Goal: Entertainment & Leisure: Consume media (video, audio)

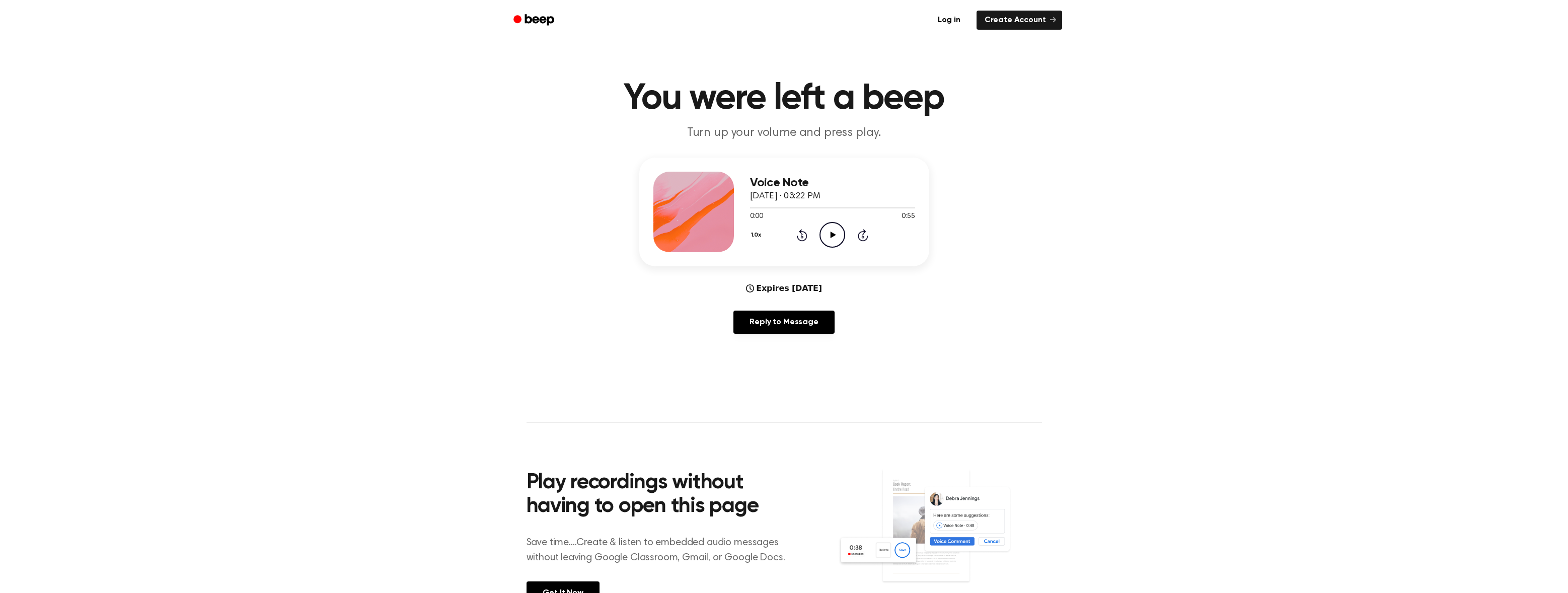
click at [837, 233] on icon "Play Audio" at bounding box center [832, 235] width 26 height 26
click at [952, 327] on div "Voice Note [DATE] · 03:22 PM 0:02 0:55 Your browser does not support the [objec…" at bounding box center [784, 249] width 1544 height 184
click at [952, 327] on div "Voice Note [DATE] · 03:22 PM 0:03 0:55 Your browser does not support the [objec…" at bounding box center [784, 249] width 1544 height 184
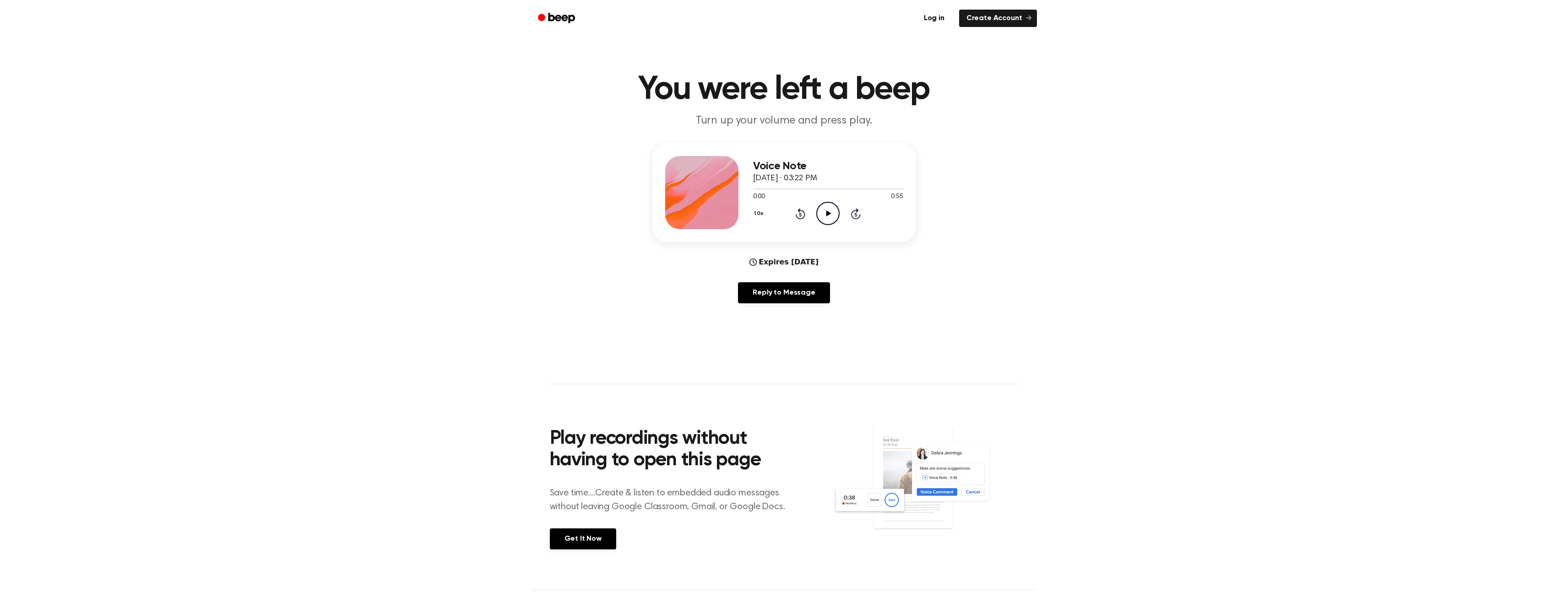
click at [824, 203] on icon "Play Audio" at bounding box center [828, 213] width 23 height 23
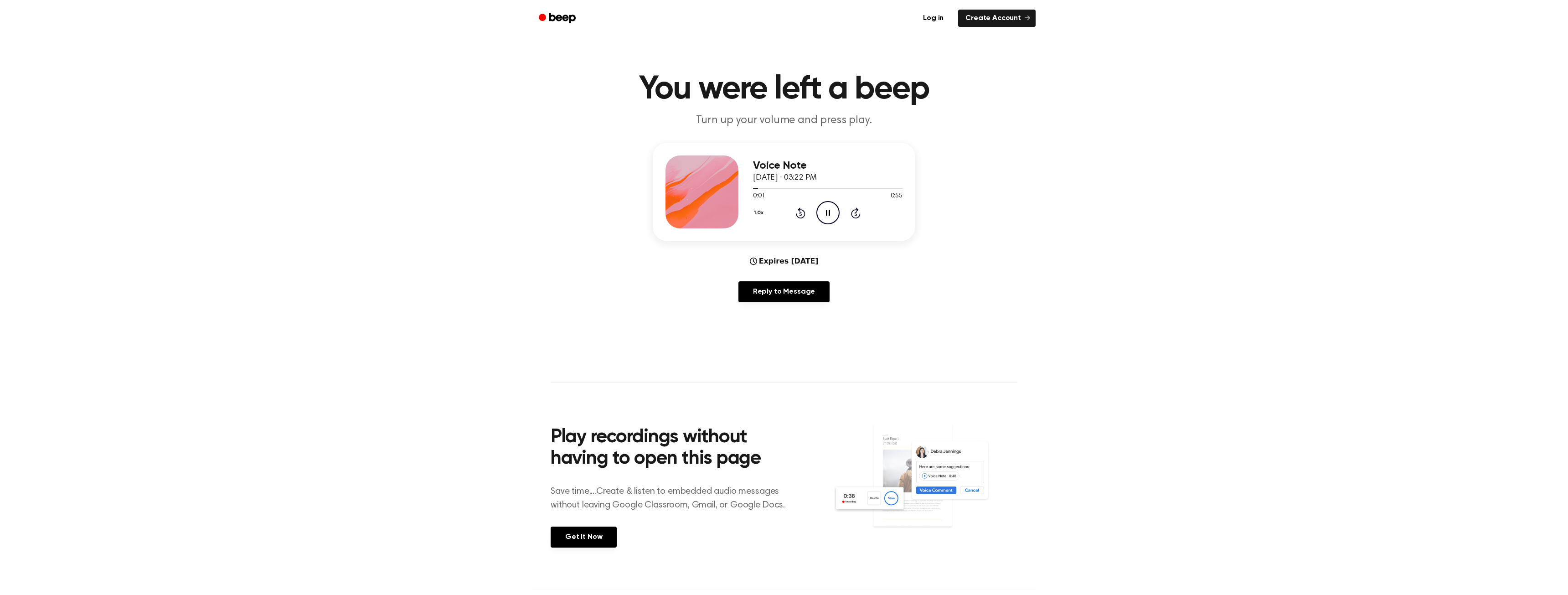
click at [753, 209] on button "1.0x" at bounding box center [760, 213] width 13 height 15
click at [763, 310] on span "2.0x" at bounding box center [765, 314] width 12 height 10
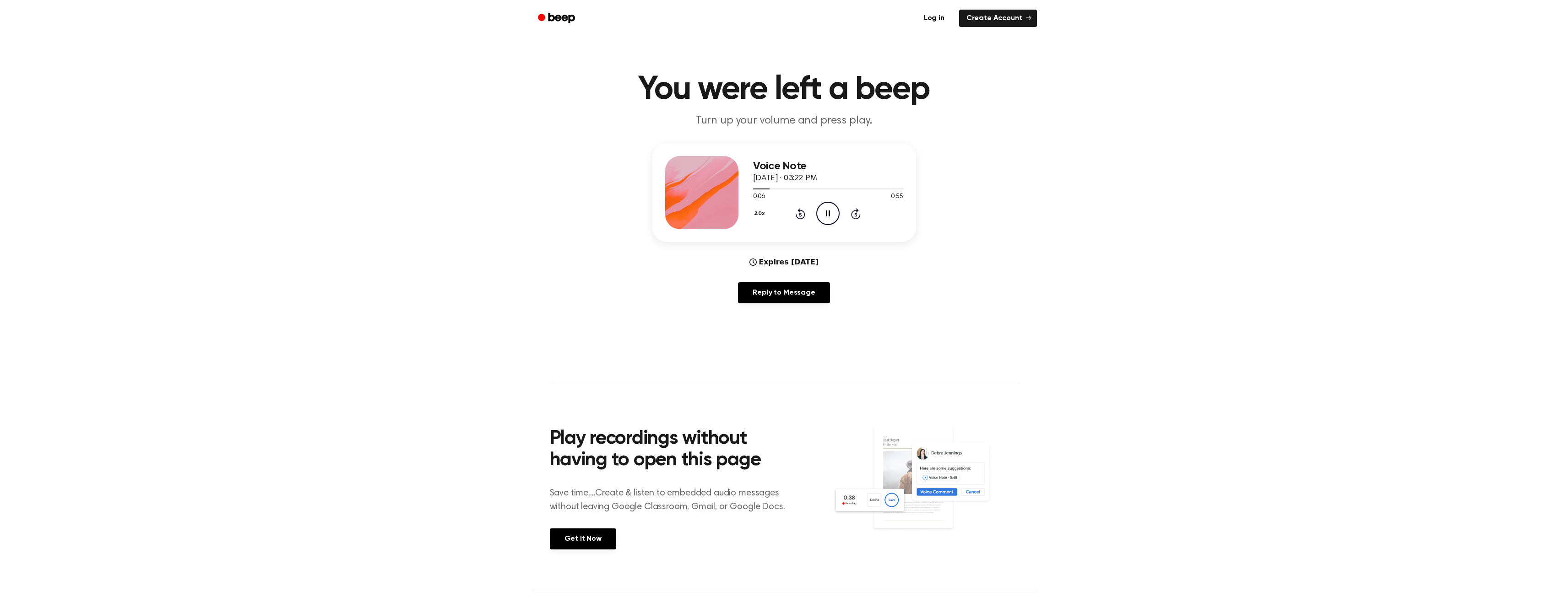
click at [249, 241] on div "Voice Note September 19, 2025 · 03:22 PM 0:06 0:55 Your browser does not suppor…" at bounding box center [784, 227] width 1546 height 167
click at [758, 211] on button "2.0x" at bounding box center [760, 213] width 15 height 15
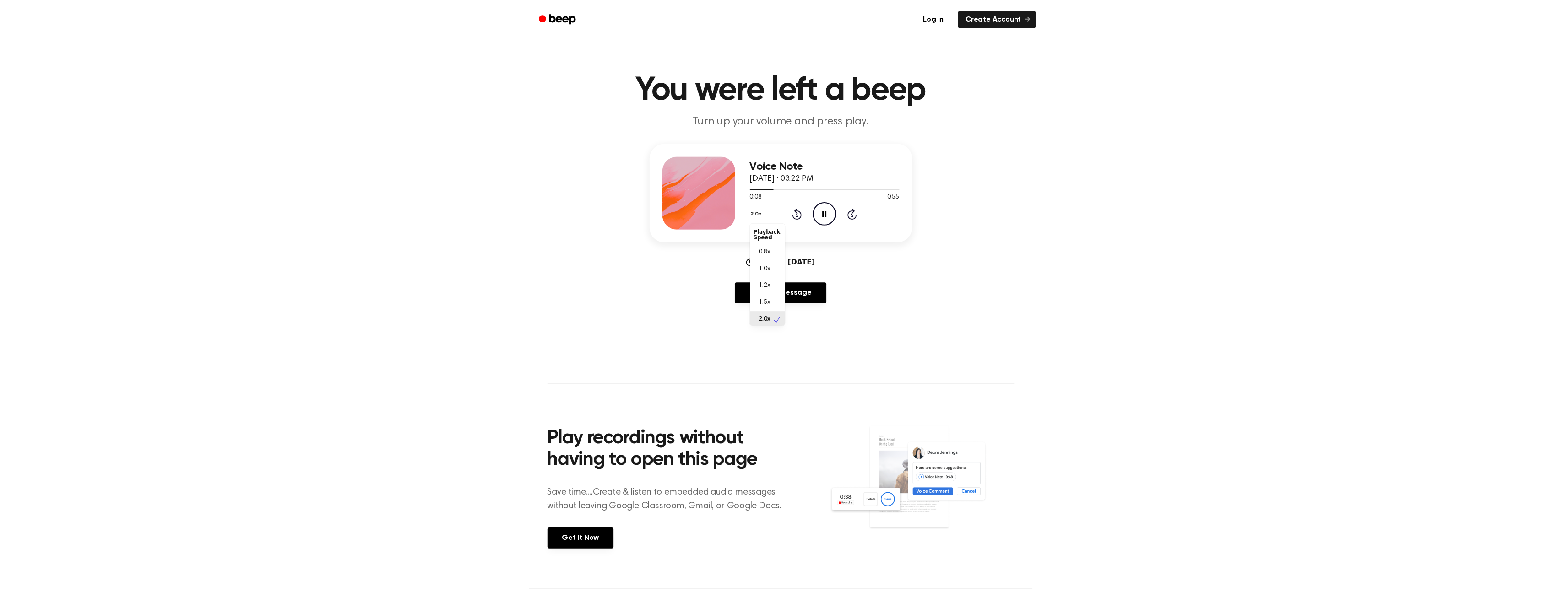
scroll to position [2, 0]
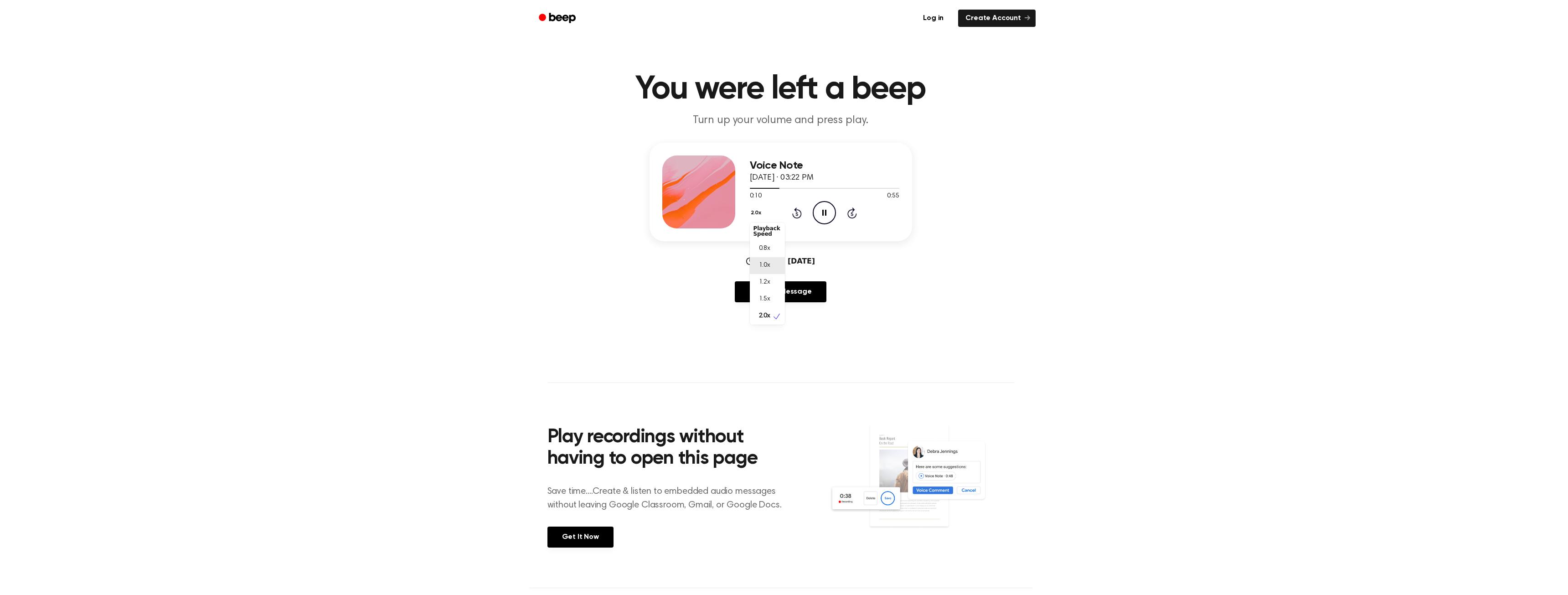
click at [773, 270] on div "1.0x" at bounding box center [768, 266] width 35 height 17
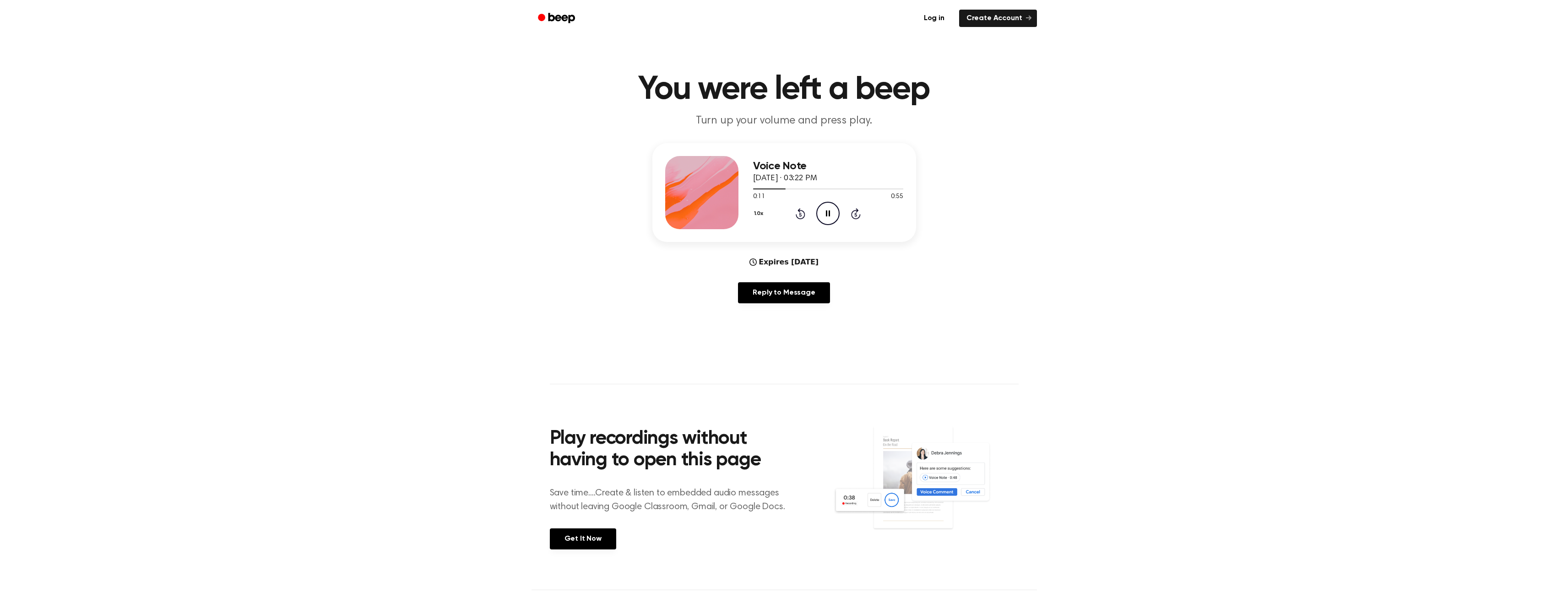
drag, startPoint x: 1039, startPoint y: 351, endPoint x: 999, endPoint y: 348, distance: 40.1
click at [998, 348] on main "You were left a beep Turn up your volume and press play. Voice Note September 1…" at bounding box center [784, 295] width 1568 height 590
drag, startPoint x: 1358, startPoint y: 334, endPoint x: 1220, endPoint y: 315, distance: 139.3
click at [1221, 315] on main "You were left a beep Turn up your volume and press play. Voice Note September 1…" at bounding box center [784, 295] width 1568 height 590
drag, startPoint x: 763, startPoint y: 188, endPoint x: 1070, endPoint y: 258, distance: 314.9
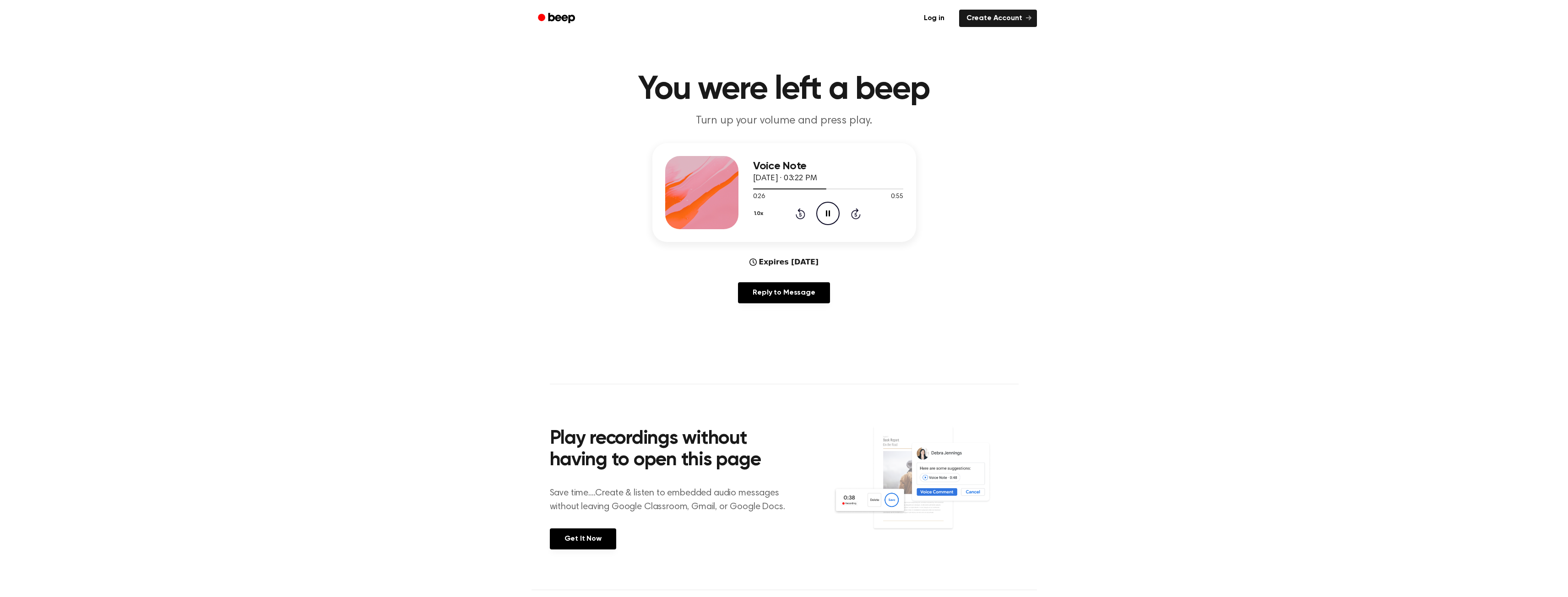
click at [1070, 258] on div "Voice Note September 19, 2025 · 03:22 PM 0:26 0:55 Your browser does not suppor…" at bounding box center [784, 227] width 1546 height 167
drag, startPoint x: 1070, startPoint y: 258, endPoint x: 1014, endPoint y: 257, distance: 56.0
click at [1015, 257] on div "Voice Note September 19, 2025 · 03:22 PM 0:27 0:55 Your browser does not suppor…" at bounding box center [784, 227] width 1546 height 167
